Goal: Information Seeking & Learning: Understand process/instructions

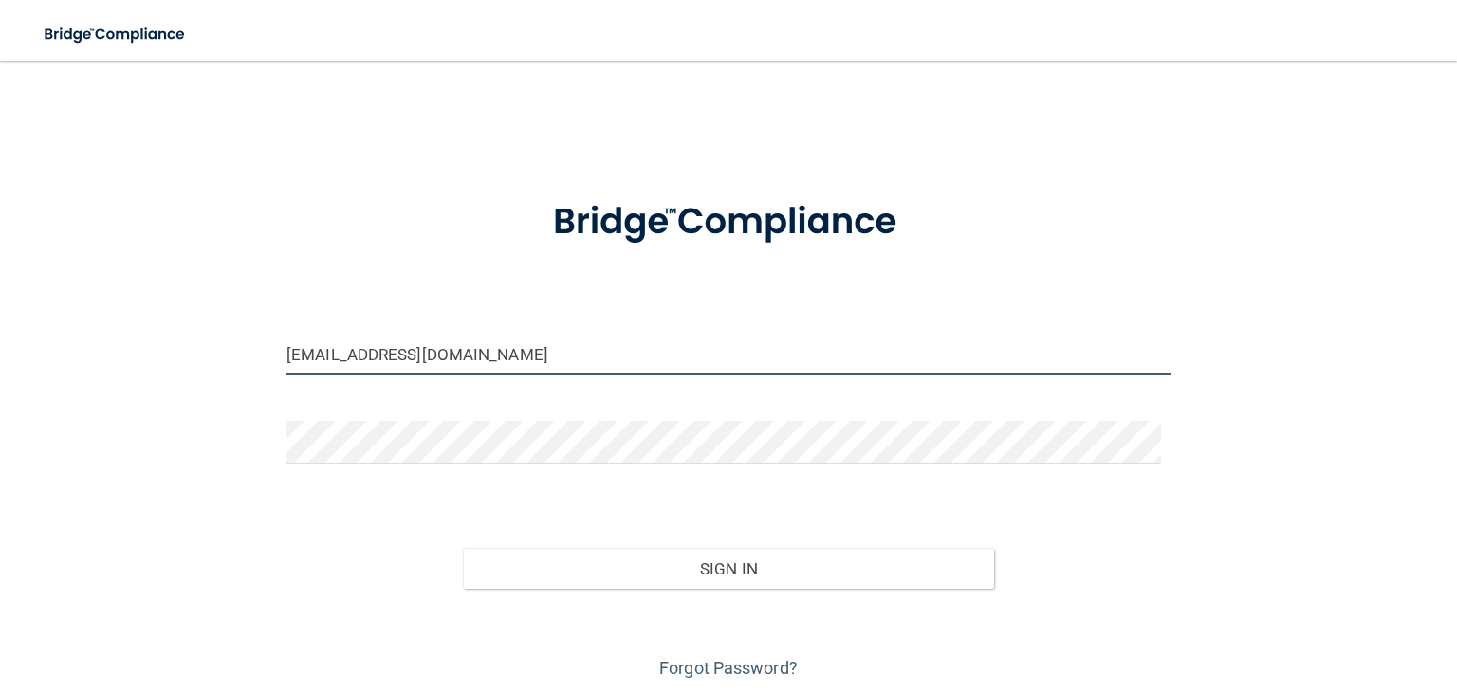
drag, startPoint x: 486, startPoint y: 352, endPoint x: 242, endPoint y: 339, distance: 244.0
click at [242, 339] on div "[EMAIL_ADDRESS][DOMAIN_NAME] Invalid email/password. You don't have permission …" at bounding box center [728, 382] width 1381 height 604
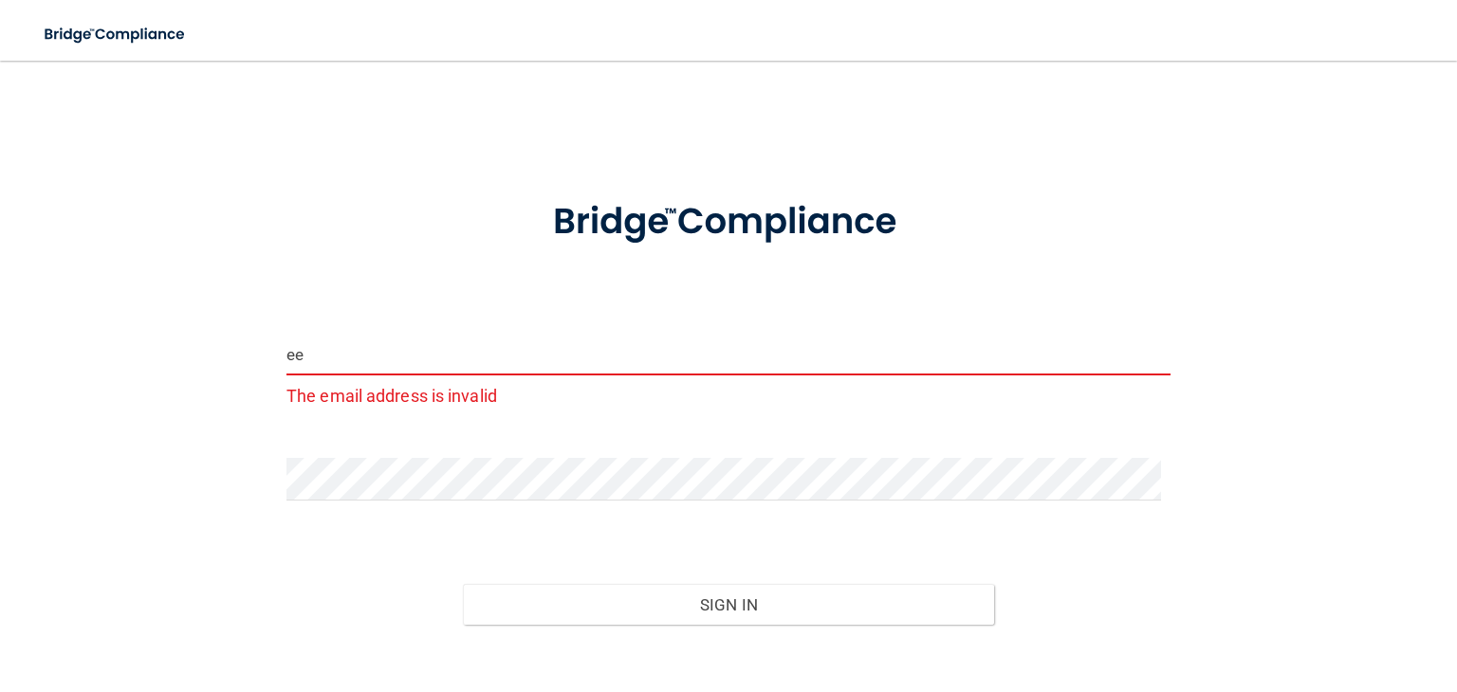
type input "[EMAIL_ADDRESS][DOMAIN_NAME]"
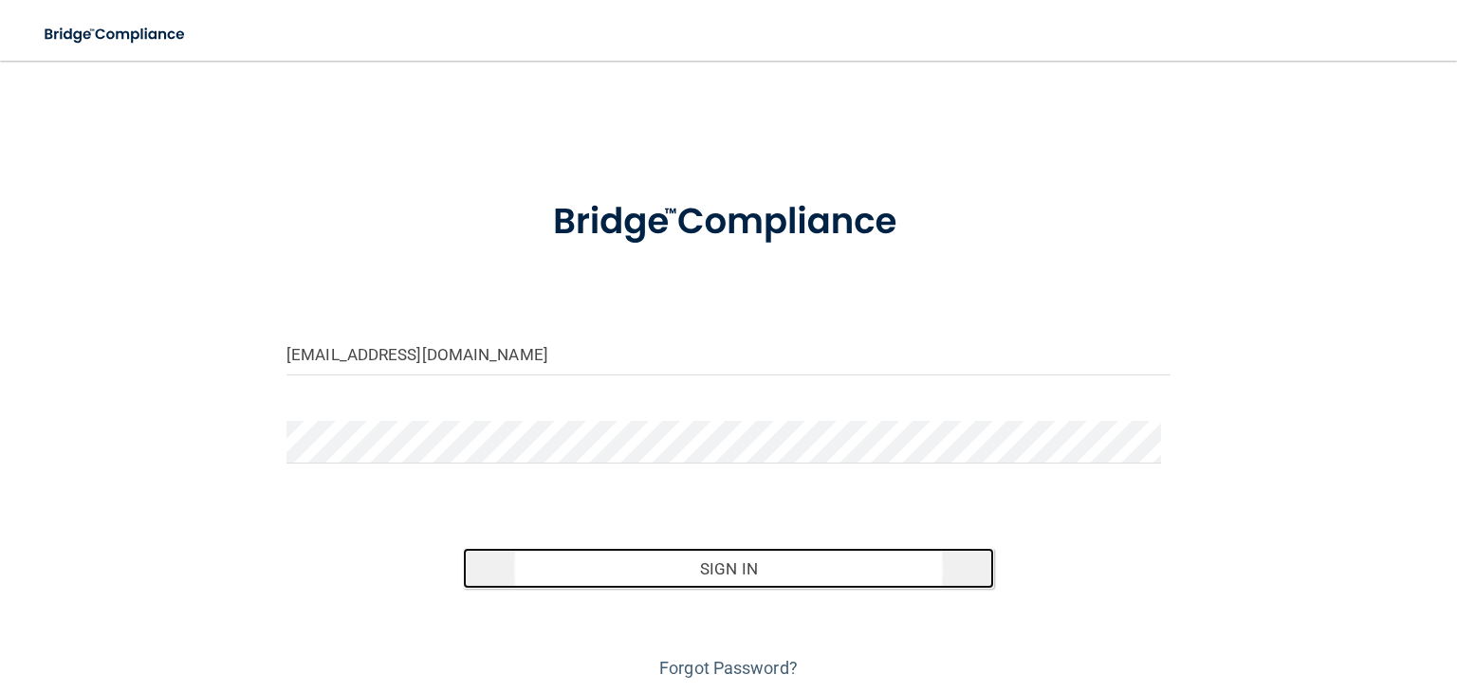
click at [751, 573] on button "Sign In" at bounding box center [728, 569] width 530 height 42
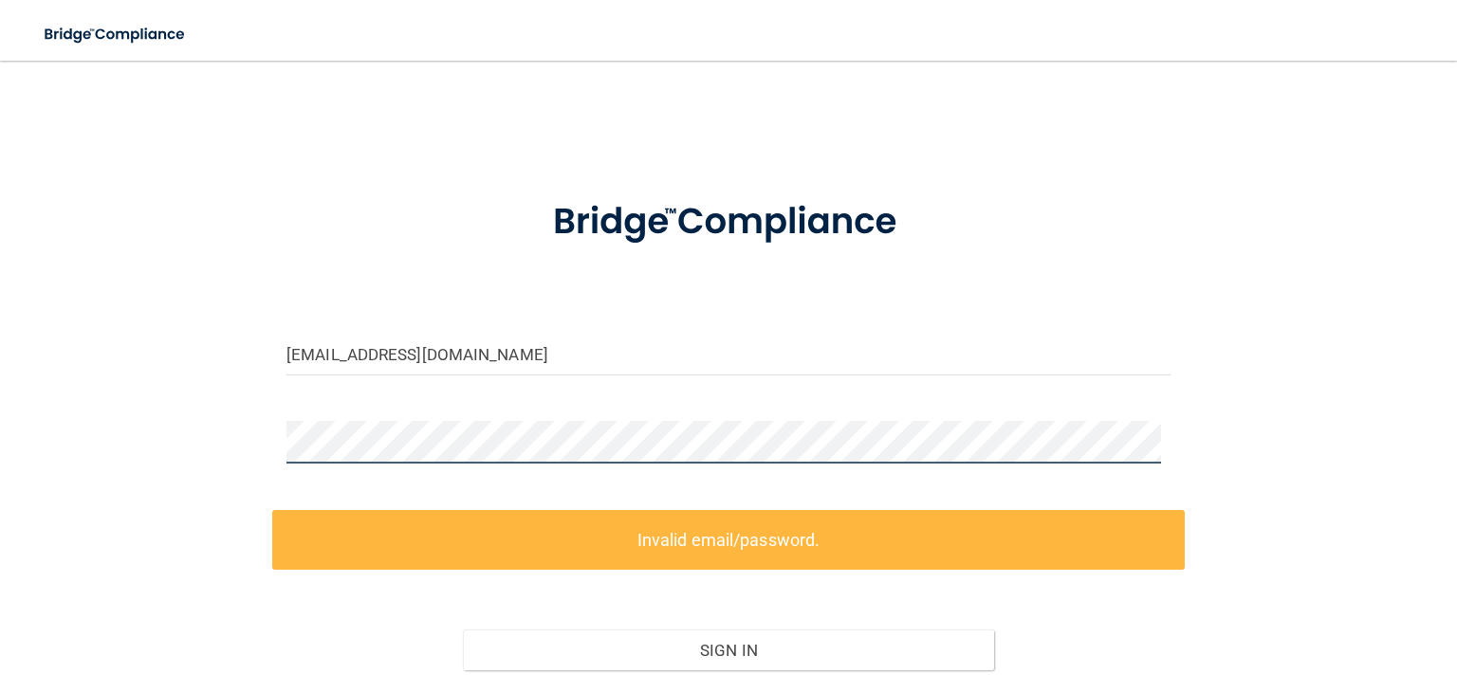
click at [114, 394] on div "[EMAIL_ADDRESS][DOMAIN_NAME] Invalid email/password. You don't have permission …" at bounding box center [728, 423] width 1381 height 686
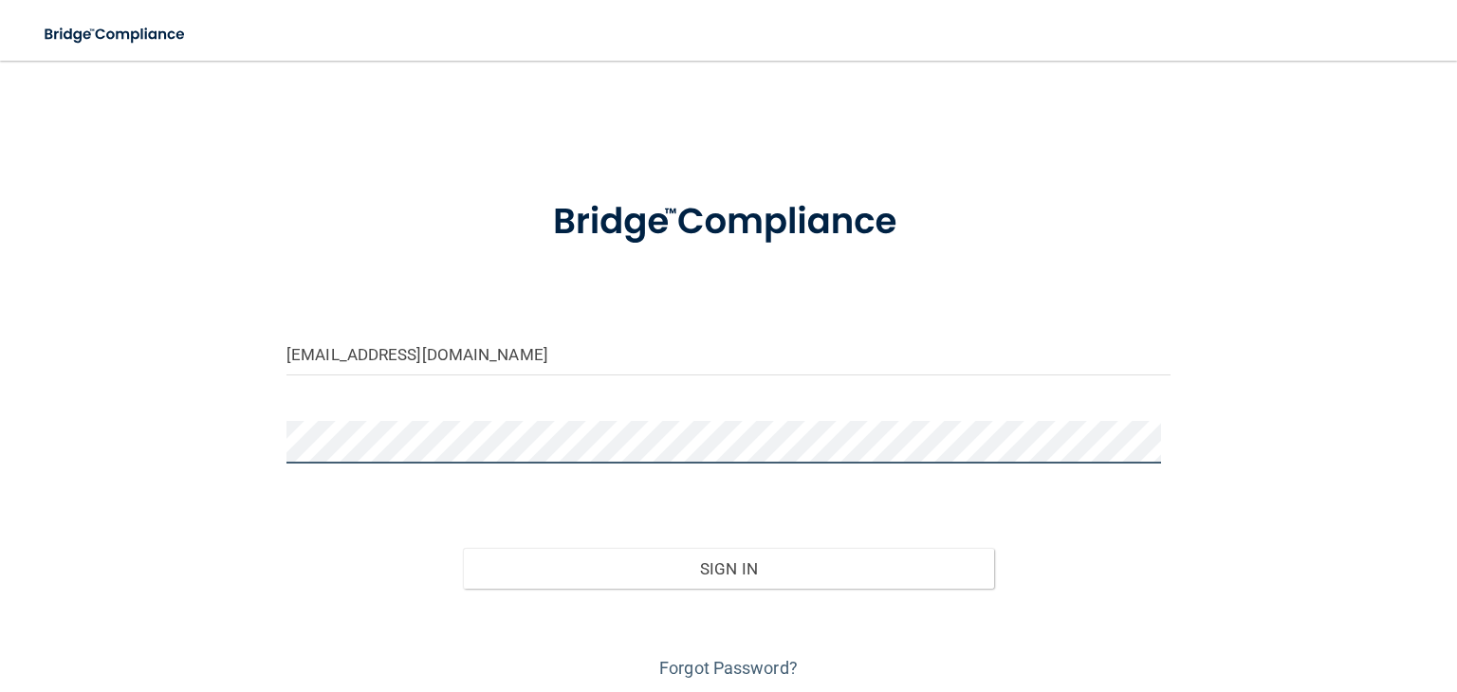
click at [463, 548] on button "Sign In" at bounding box center [728, 569] width 530 height 42
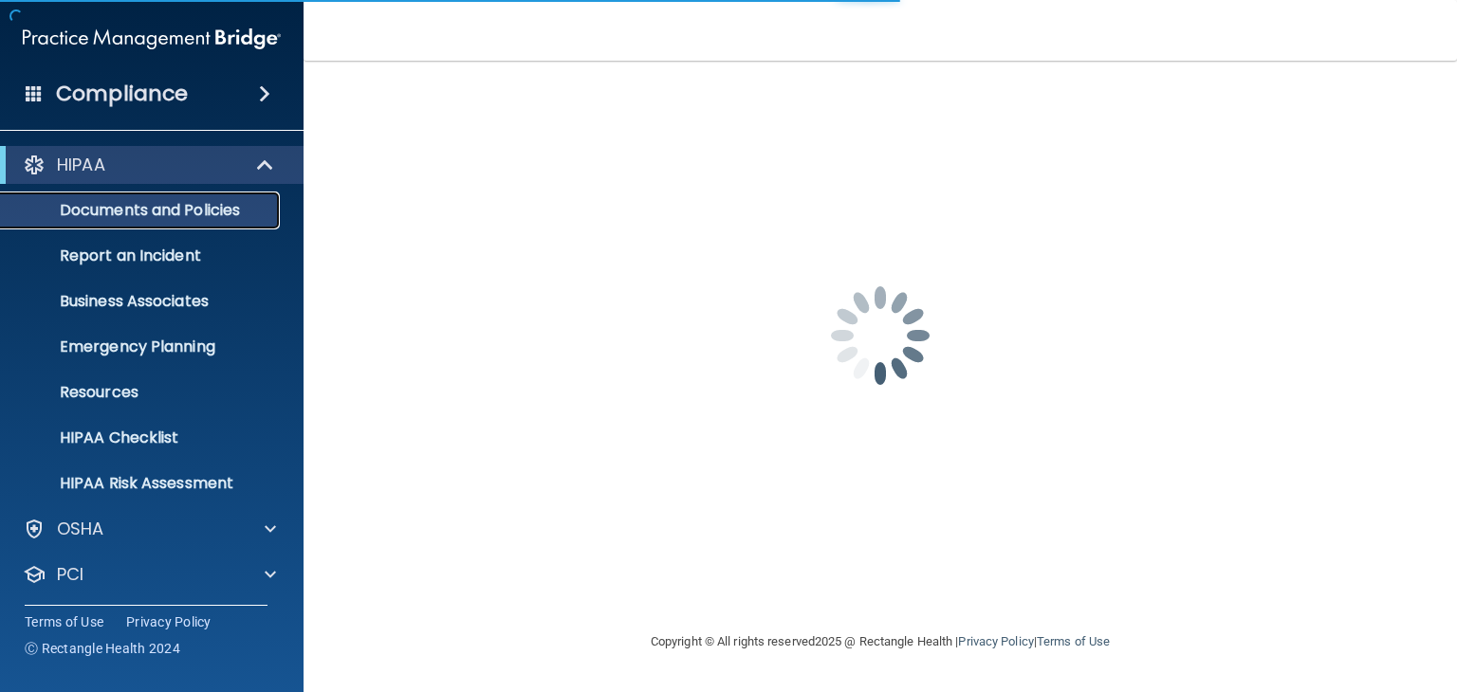
click at [178, 214] on p "Documents and Policies" at bounding box center [141, 210] width 259 height 19
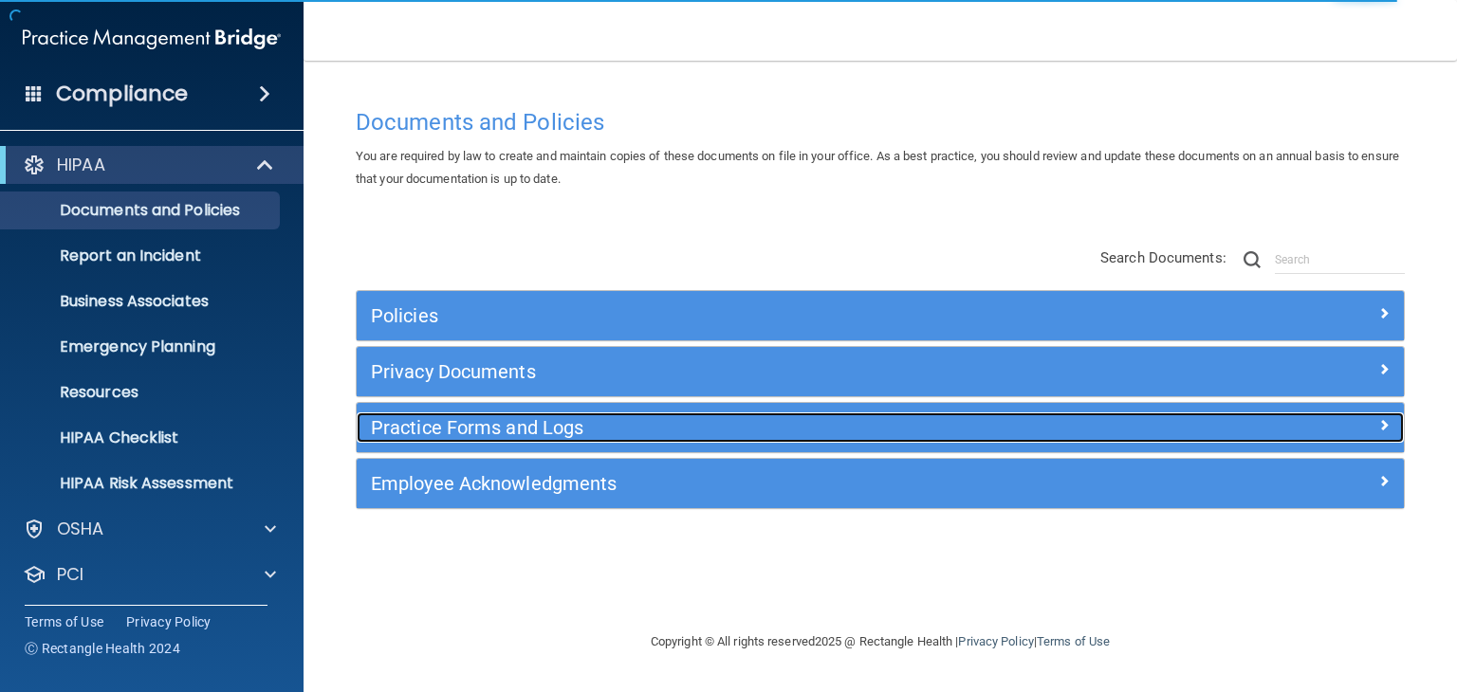
click at [504, 434] on h5 "Practice Forms and Logs" at bounding box center [749, 427] width 757 height 21
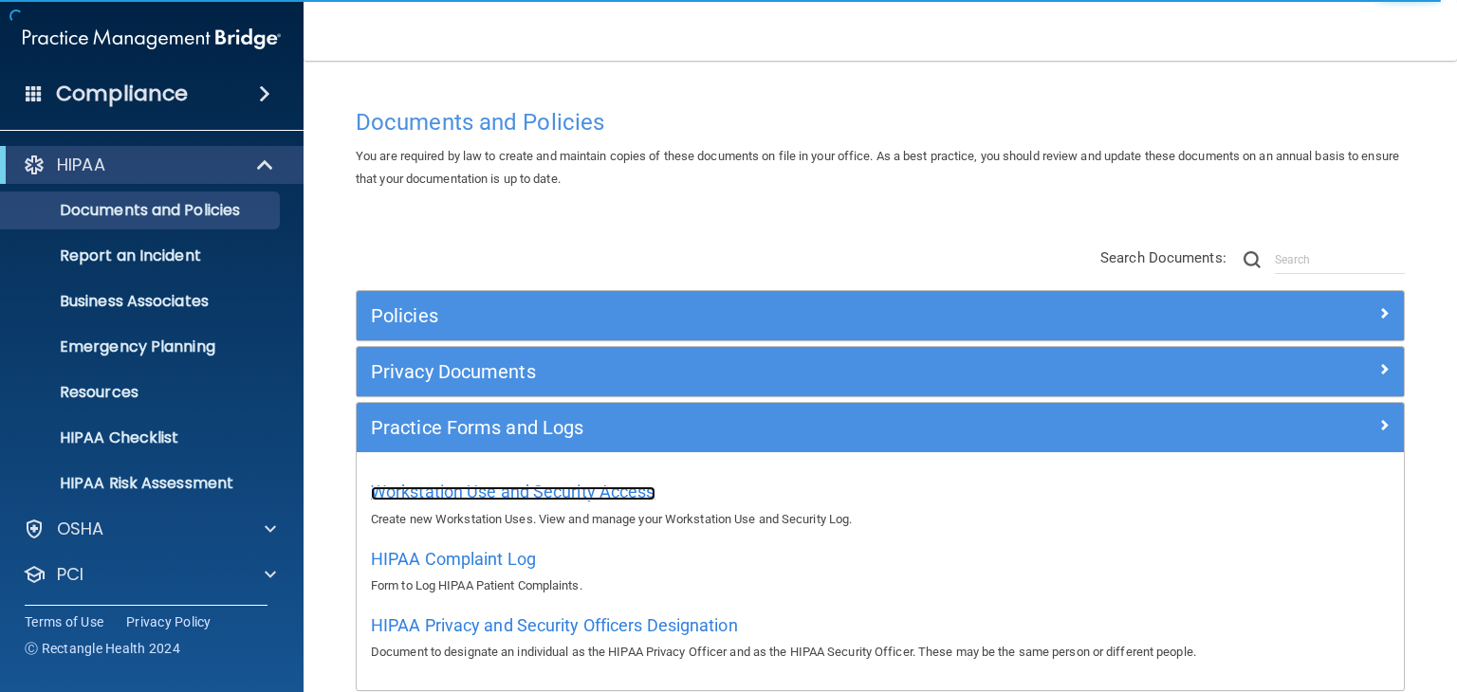
click at [501, 495] on span "Workstation Use and Security Access" at bounding box center [513, 492] width 284 height 20
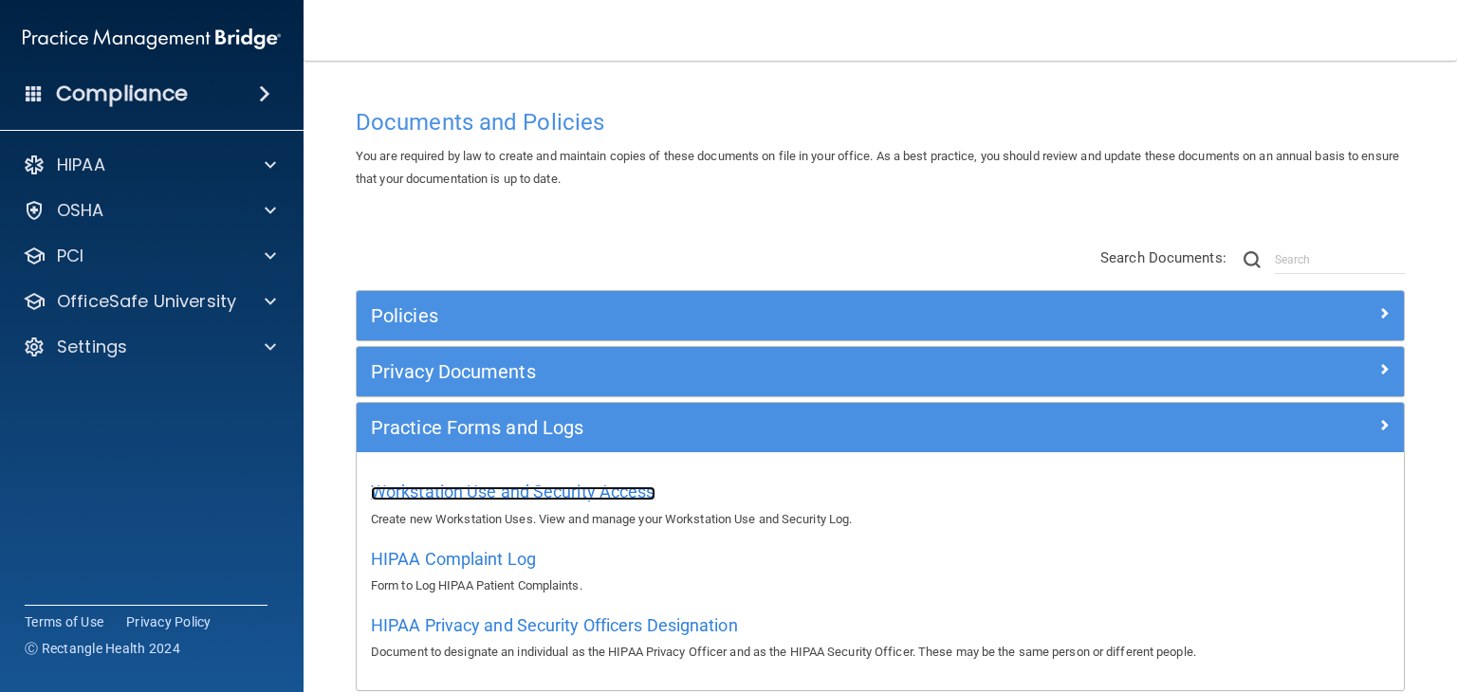
click at [558, 494] on span "Workstation Use and Security Access" at bounding box center [513, 492] width 284 height 20
click at [562, 492] on span "Workstation Use and Security Access" at bounding box center [513, 492] width 284 height 20
click at [522, 489] on span "Workstation Use and Security Access" at bounding box center [513, 492] width 284 height 20
